Goal: Task Accomplishment & Management: Complete application form

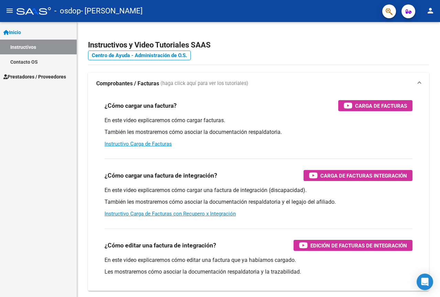
click at [28, 75] on span "Prestadores / Proveedores" at bounding box center [34, 77] width 63 height 8
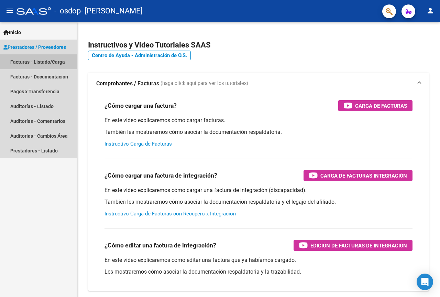
click at [57, 60] on link "Facturas - Listado/Carga" at bounding box center [38, 61] width 77 height 15
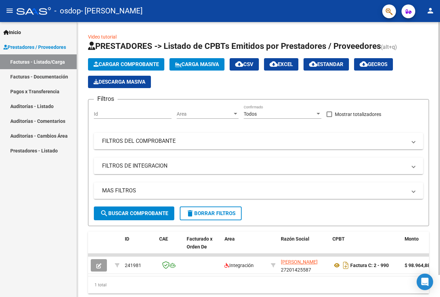
click at [124, 63] on span "Cargar Comprobante" at bounding box center [126, 64] width 65 height 6
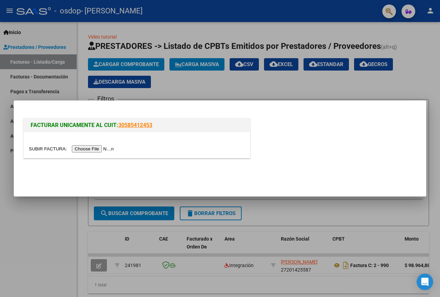
click at [97, 149] on input "file" at bounding box center [72, 148] width 87 height 7
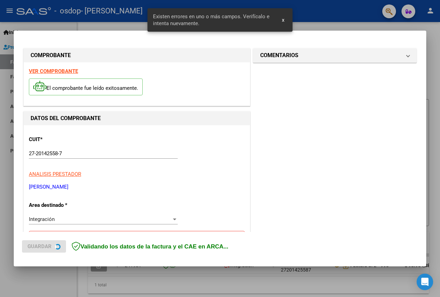
scroll to position [138, 0]
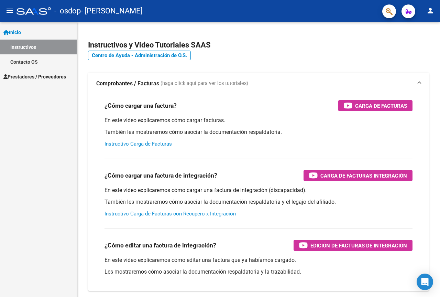
click at [50, 76] on span "Prestadores / Proveedores" at bounding box center [34, 77] width 63 height 8
click at [49, 75] on span "Prestadores / Proveedores" at bounding box center [34, 77] width 63 height 8
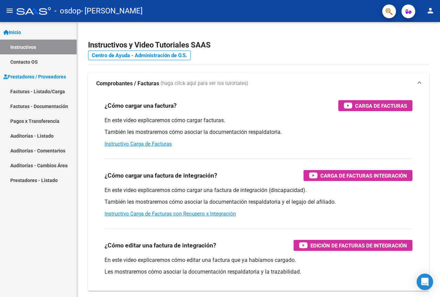
click at [47, 90] on link "Facturas - Listado/Carga" at bounding box center [38, 91] width 77 height 15
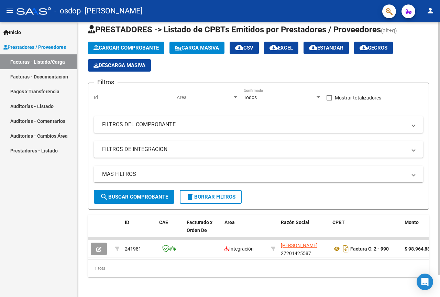
scroll to position [24, 0]
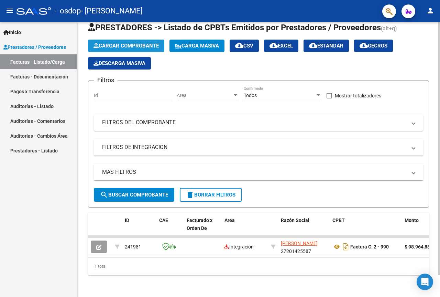
click at [125, 43] on span "Cargar Comprobante" at bounding box center [126, 46] width 65 height 6
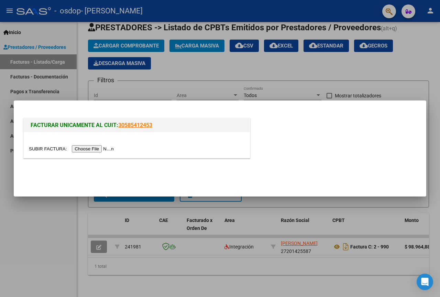
click at [96, 147] on input "file" at bounding box center [72, 148] width 87 height 7
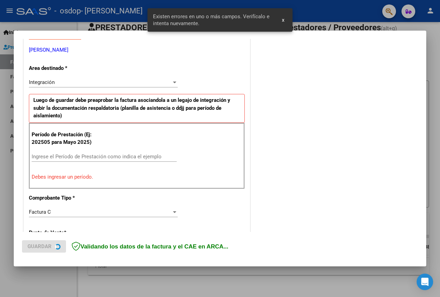
scroll to position [138, 0]
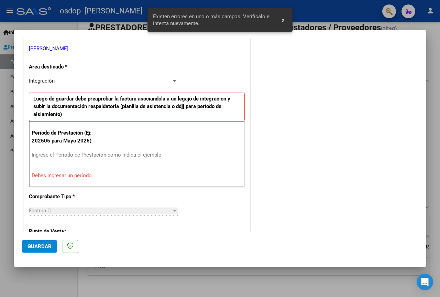
click at [173, 80] on div at bounding box center [174, 81] width 3 height 2
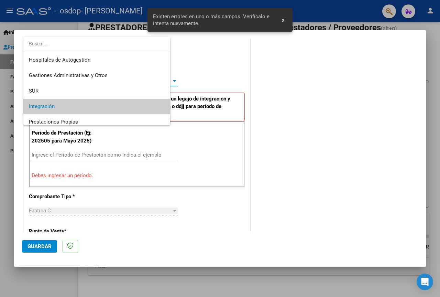
scroll to position [26, 0]
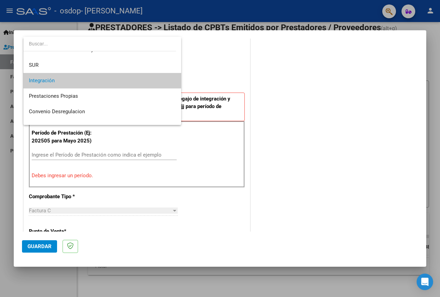
click at [68, 77] on span "Integración" at bounding box center [102, 80] width 147 height 15
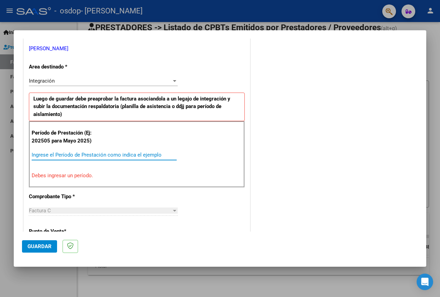
click at [72, 155] on input "Ingrese el Período de Prestación como indica el ejemplo" at bounding box center [104, 155] width 145 height 6
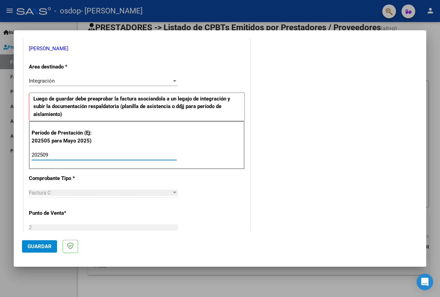
type input "202509"
click at [173, 192] on div at bounding box center [174, 193] width 3 height 2
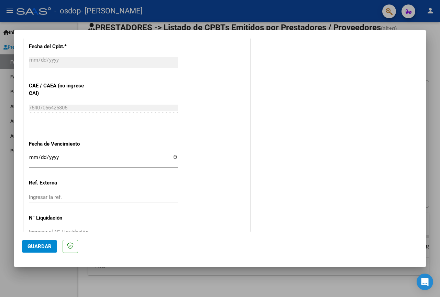
scroll to position [428, 0]
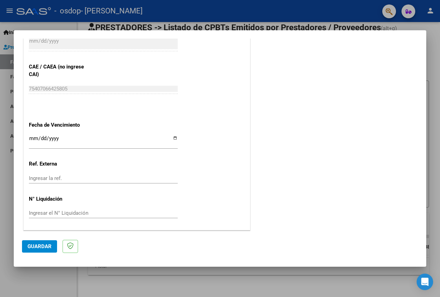
click at [172, 138] on input "Ingresar la fecha" at bounding box center [103, 141] width 149 height 11
type input "[DATE]"
click at [40, 245] on span "Guardar" at bounding box center [40, 246] width 24 height 6
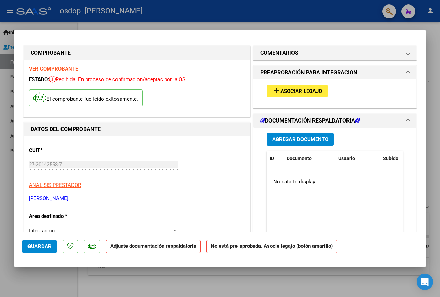
scroll to position [0, 0]
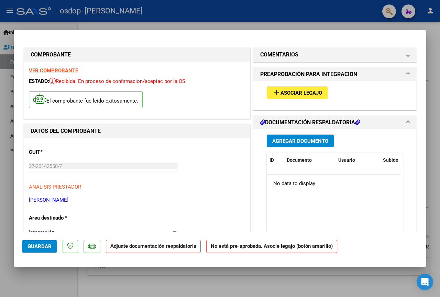
click at [288, 90] on span "Asociar Legajo" at bounding box center [302, 93] width 42 height 6
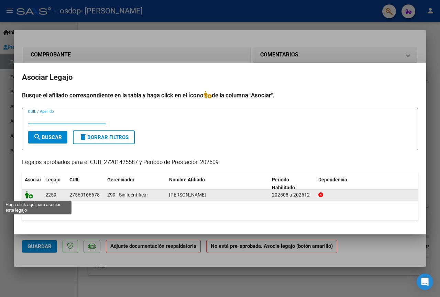
click at [29, 194] on icon at bounding box center [29, 195] width 8 height 8
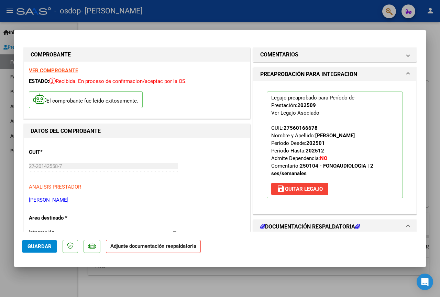
click at [305, 224] on h1 "DOCUMENTACIÓN RESPALDATORIA" at bounding box center [310, 227] width 100 height 8
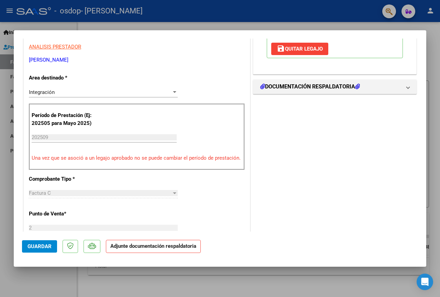
scroll to position [172, 0]
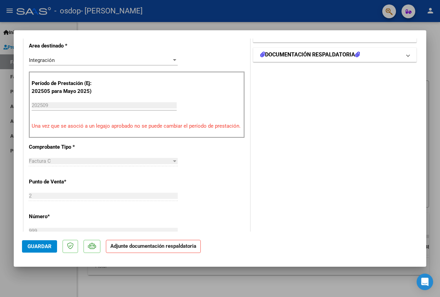
click at [407, 56] on span at bounding box center [408, 55] width 3 height 8
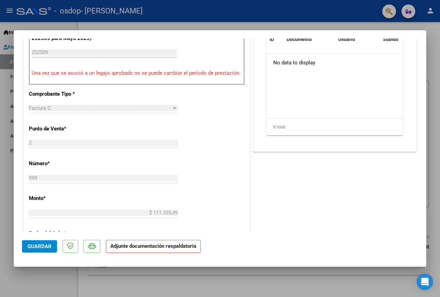
scroll to position [138, 0]
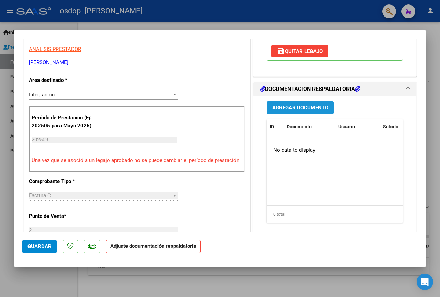
click at [300, 105] on span "Agregar Documento" at bounding box center [300, 108] width 56 height 6
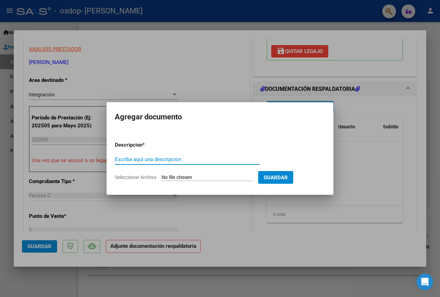
drag, startPoint x: 116, startPoint y: 158, endPoint x: 120, endPoint y: 158, distance: 3.8
click at [118, 158] on input "Escriba aquí una descripcion" at bounding box center [187, 159] width 145 height 6
click at [186, 72] on div at bounding box center [220, 148] width 440 height 297
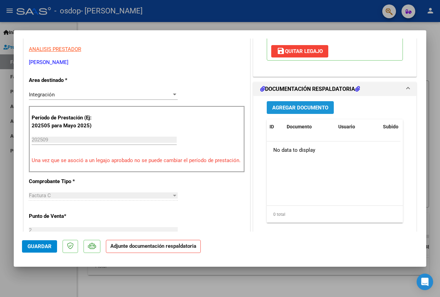
click at [298, 106] on span "Agregar Documento" at bounding box center [300, 108] width 56 height 6
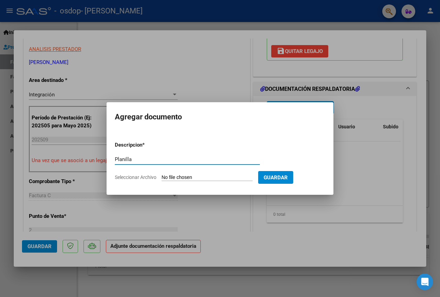
type input "Planilla"
click at [173, 176] on input "Seleccionar Archivo" at bounding box center [207, 177] width 91 height 7
type input "C:\fakepath\Planilla asistencia [PERSON_NAME][DATE].pdf"
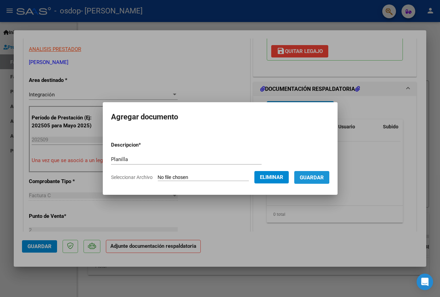
click at [313, 175] on span "Guardar" at bounding box center [312, 177] width 24 height 6
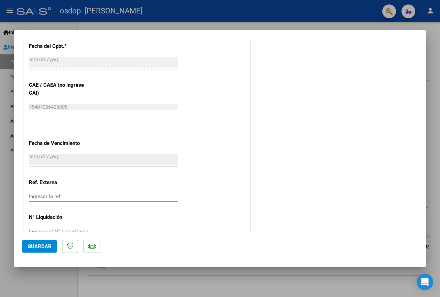
scroll to position [430, 0]
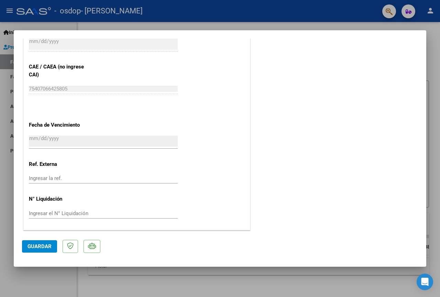
click at [37, 245] on span "Guardar" at bounding box center [40, 246] width 24 height 6
